Goal: Task Accomplishment & Management: Check status

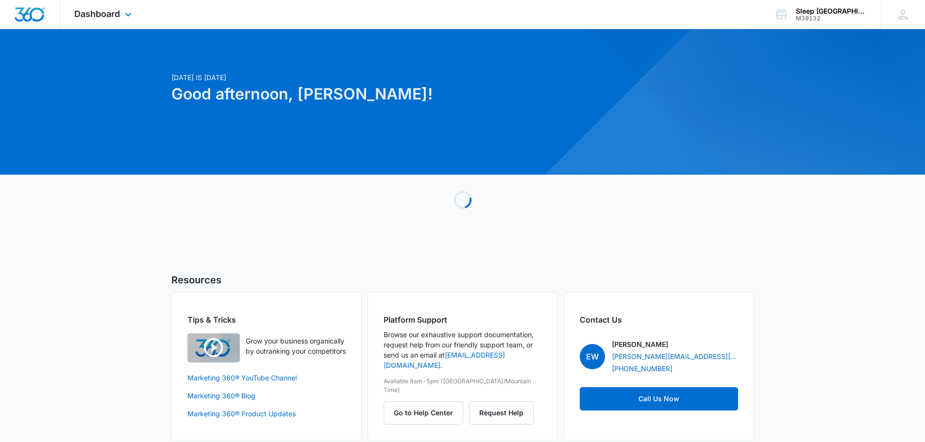
click at [113, 21] on div "Dashboard Apps Reputation Websites Forms CRM Email Social Payments POS Content …" at bounding box center [104, 14] width 89 height 29
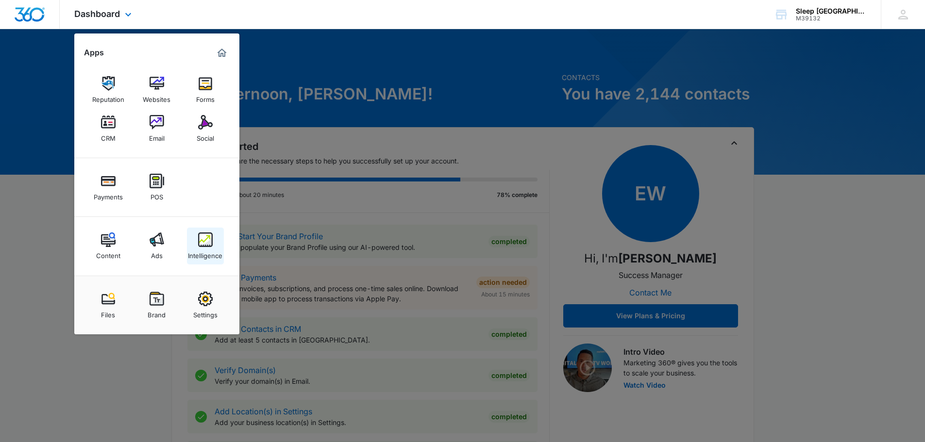
click at [201, 239] on img at bounding box center [205, 240] width 15 height 15
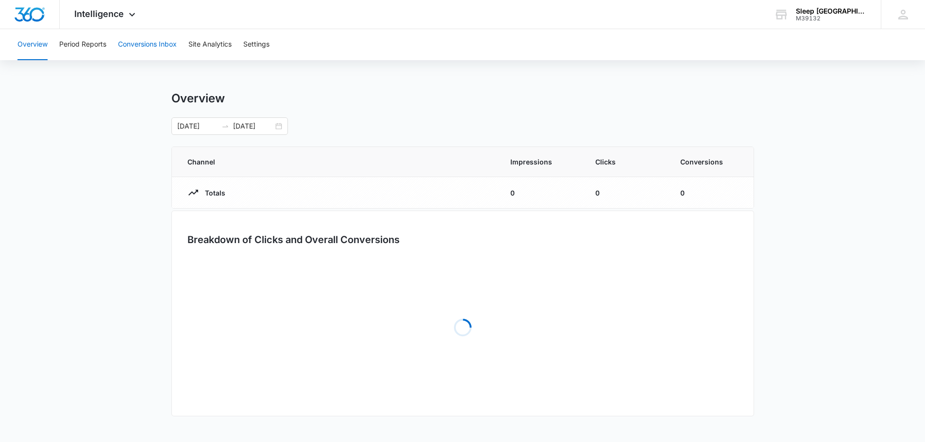
click at [134, 39] on button "Conversions Inbox" at bounding box center [147, 44] width 59 height 31
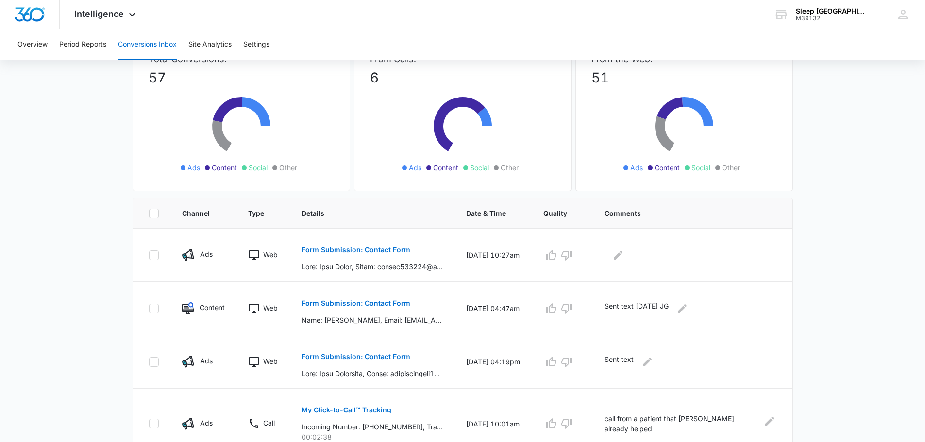
scroll to position [81, 0]
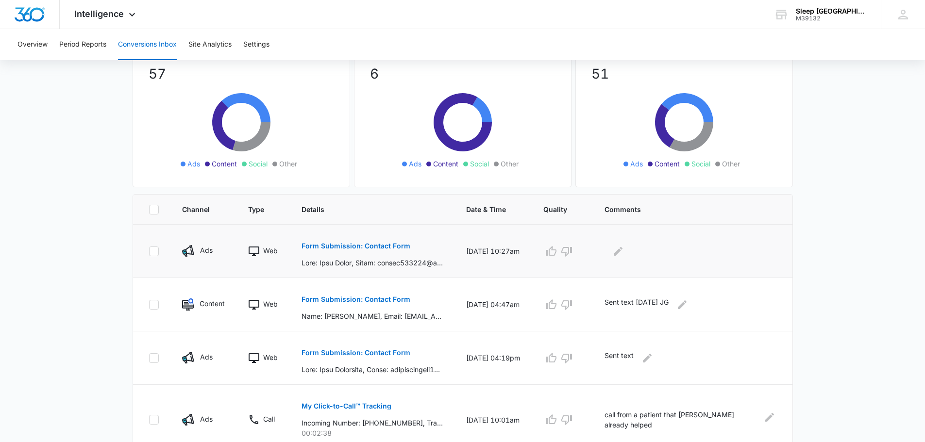
click at [385, 247] on p "Form Submission: Contact Form" at bounding box center [356, 246] width 109 height 7
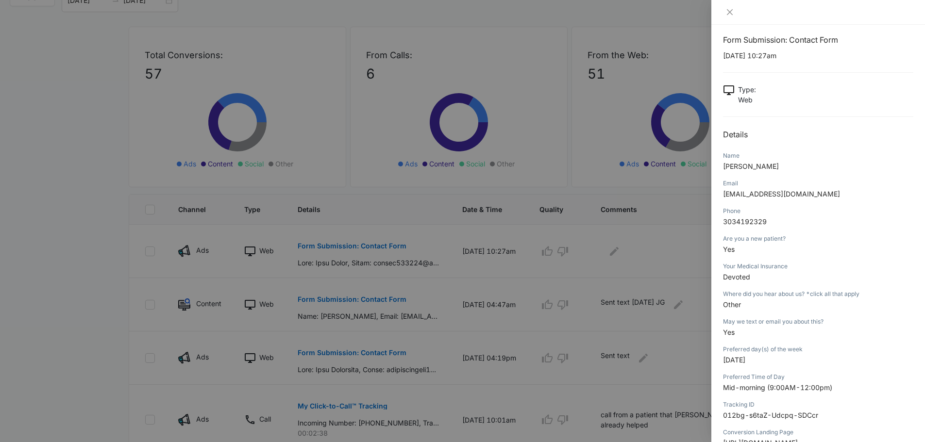
scroll to position [0, 0]
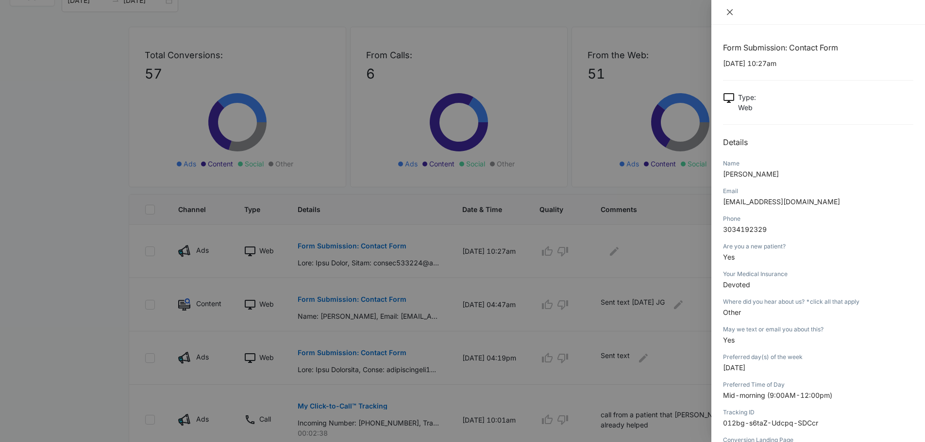
click at [730, 16] on button "Close" at bounding box center [730, 12] width 14 height 9
